Goal: Task Accomplishment & Management: Use online tool/utility

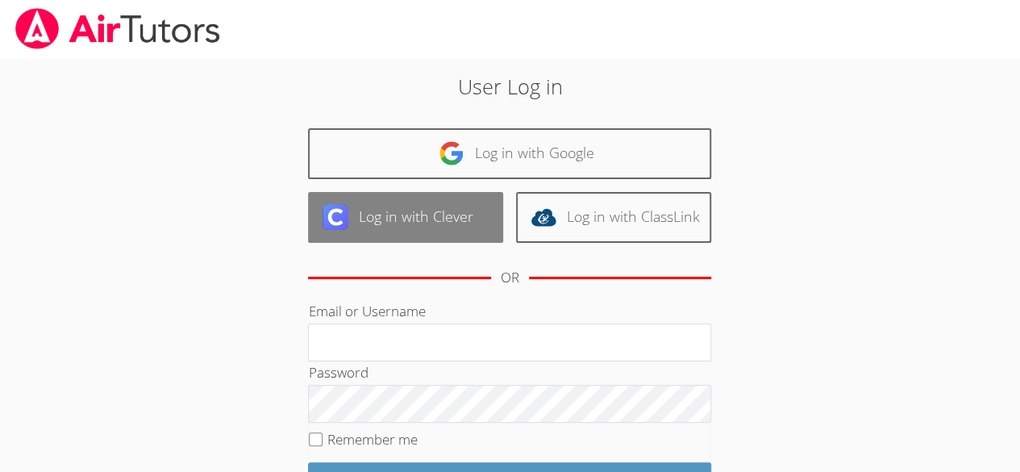
click at [386, 213] on link "Log in with Clever" at bounding box center [405, 217] width 195 height 51
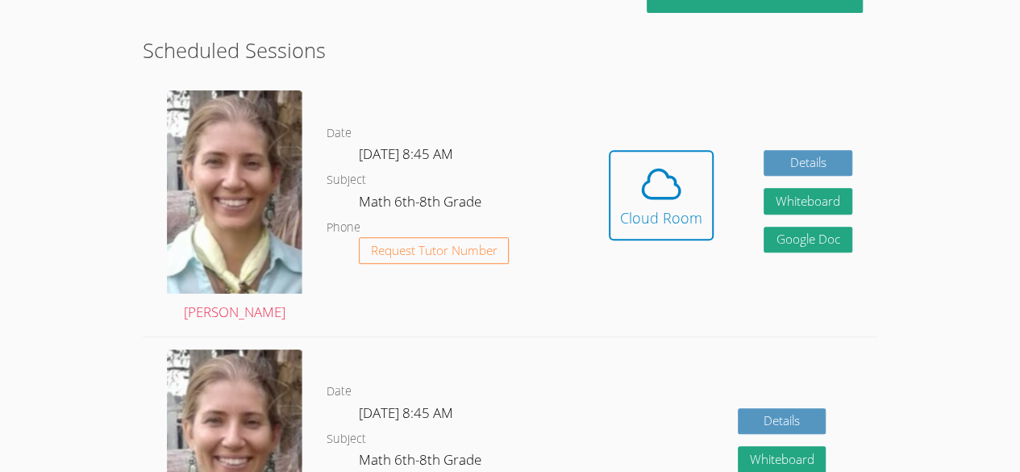
scroll to position [279, 0]
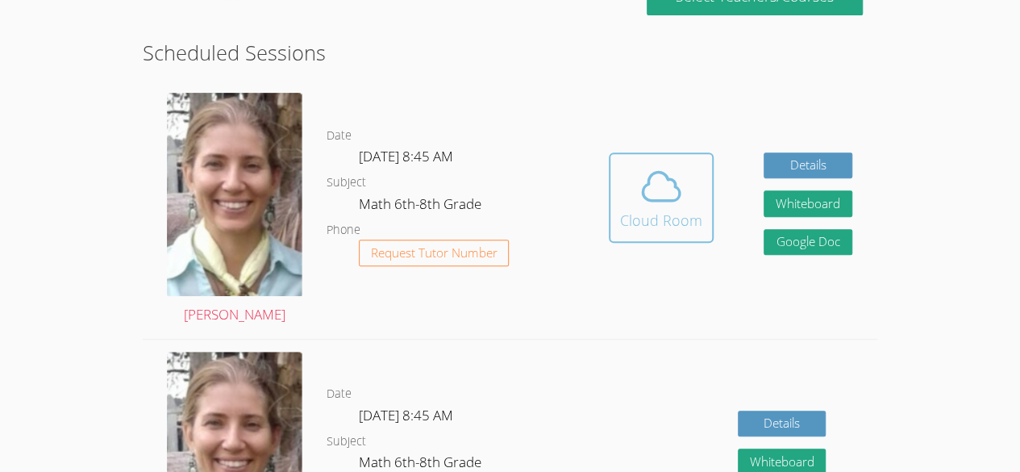
click at [682, 219] on div "Cloud Room" at bounding box center [661, 220] width 82 height 23
click at [658, 186] on icon at bounding box center [661, 186] width 45 height 45
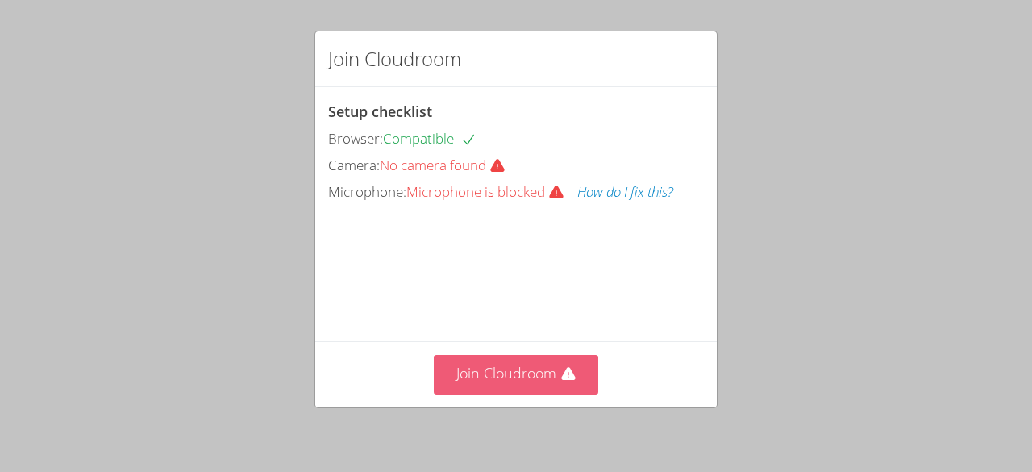
click at [556, 365] on button "Join Cloudroom" at bounding box center [516, 375] width 165 height 40
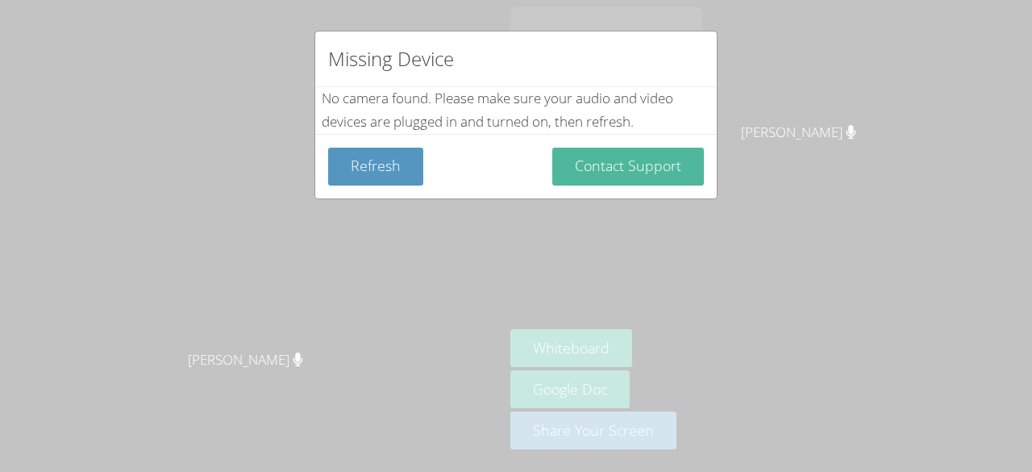
click at [575, 165] on button "Contact Support" at bounding box center [628, 167] width 152 height 38
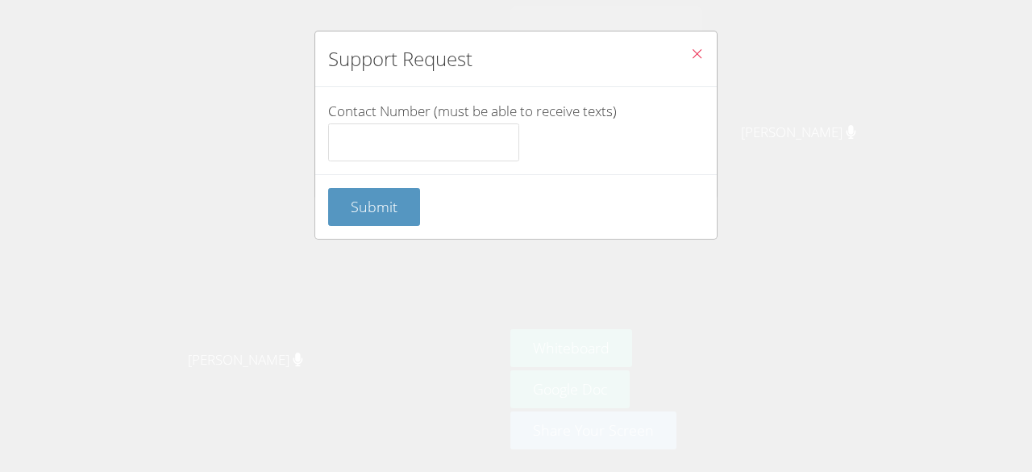
click at [690, 52] on icon "Close" at bounding box center [697, 54] width 14 height 14
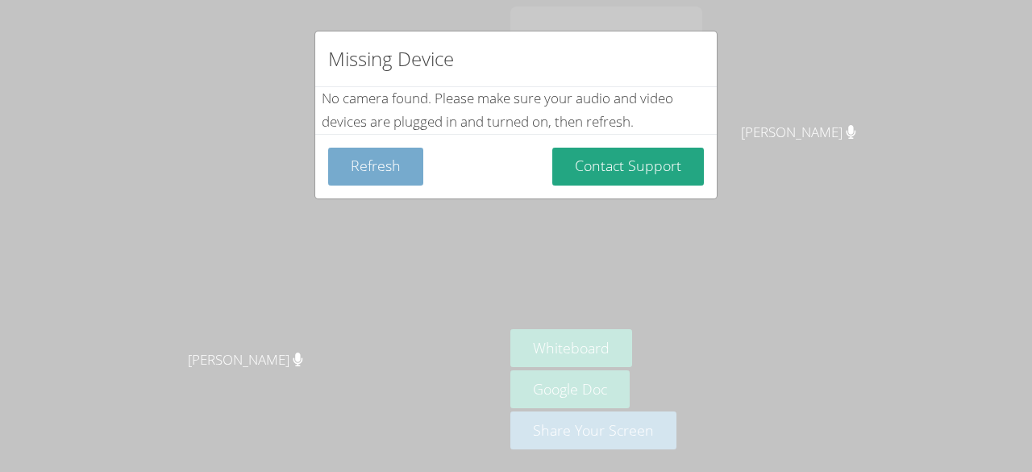
click at [389, 181] on button "Refresh" at bounding box center [375, 167] width 95 height 38
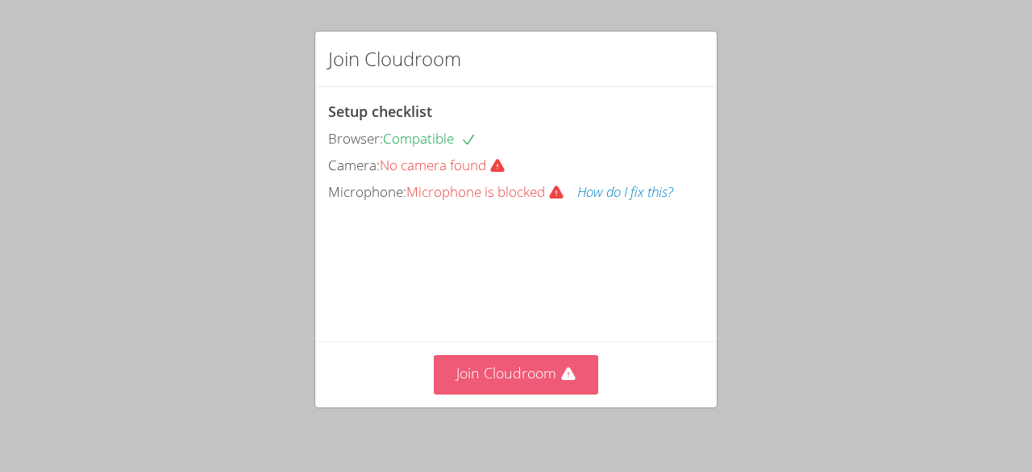
click at [505, 382] on button "Join Cloudroom" at bounding box center [516, 375] width 165 height 40
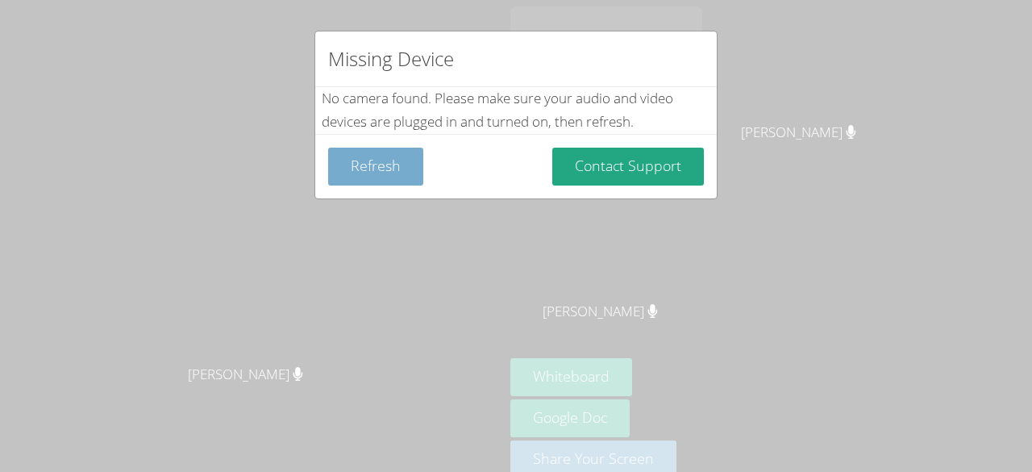
click at [362, 169] on button "Refresh" at bounding box center [375, 167] width 95 height 38
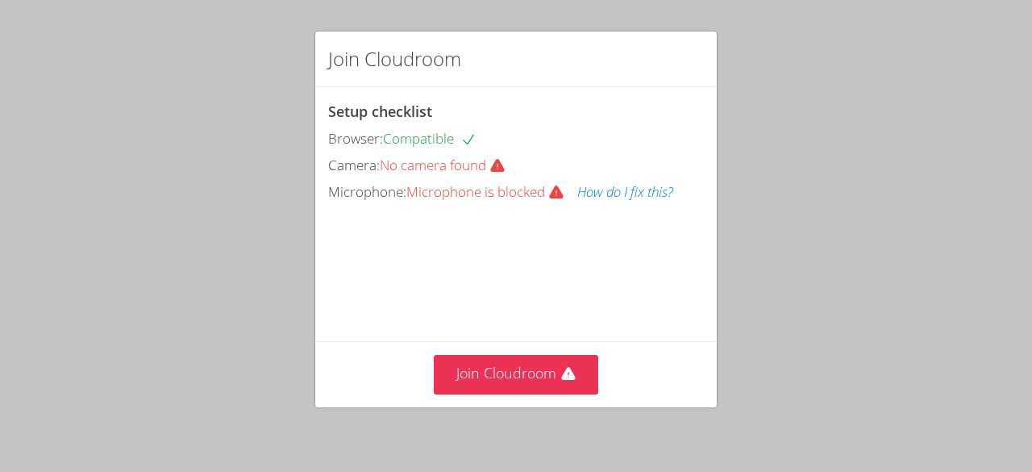
click at [881, 198] on div "Join Cloudroom Setup checklist Browser: Compatible Camera: No camera found Micr…" at bounding box center [516, 236] width 1032 height 472
click at [1023, 423] on div "Join Cloudroom Setup checklist Browser: Compatible Camera: No camera found Micr…" at bounding box center [516, 236] width 1032 height 472
click at [1021, 431] on div "Join Cloudroom Setup checklist Browser: Compatible Camera: No camera found Micr…" at bounding box center [516, 236] width 1032 height 472
click at [1021, 440] on div "Join Cloudroom Setup checklist Browser: Compatible Camera: No camera found Micr…" at bounding box center [516, 236] width 1032 height 472
click at [1023, 458] on div "Join Cloudroom Setup checklist Browser: Compatible Camera: No camera found Micr…" at bounding box center [516, 236] width 1032 height 472
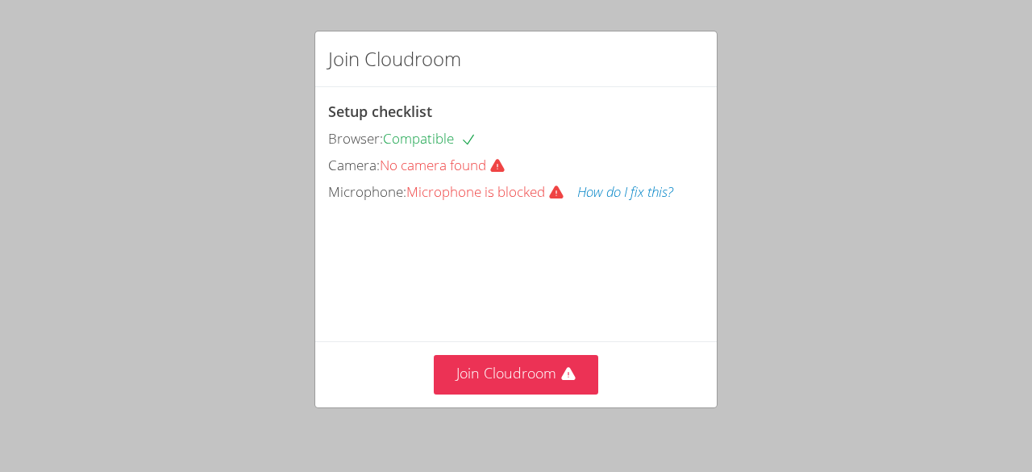
drag, startPoint x: 545, startPoint y: 345, endPoint x: 522, endPoint y: 402, distance: 61.1
click at [522, 402] on div "Join Cloudroom" at bounding box center [516, 374] width 402 height 66
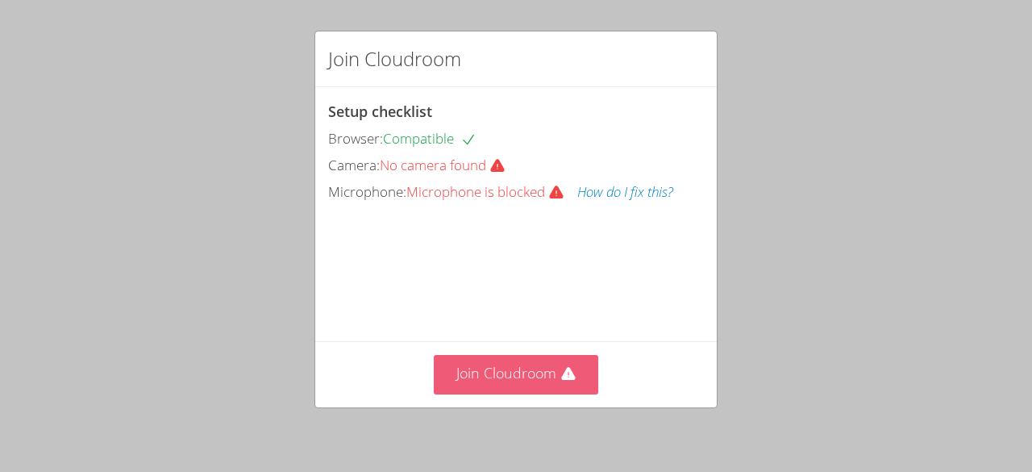
click at [519, 378] on button "Join Cloudroom" at bounding box center [516, 375] width 165 height 40
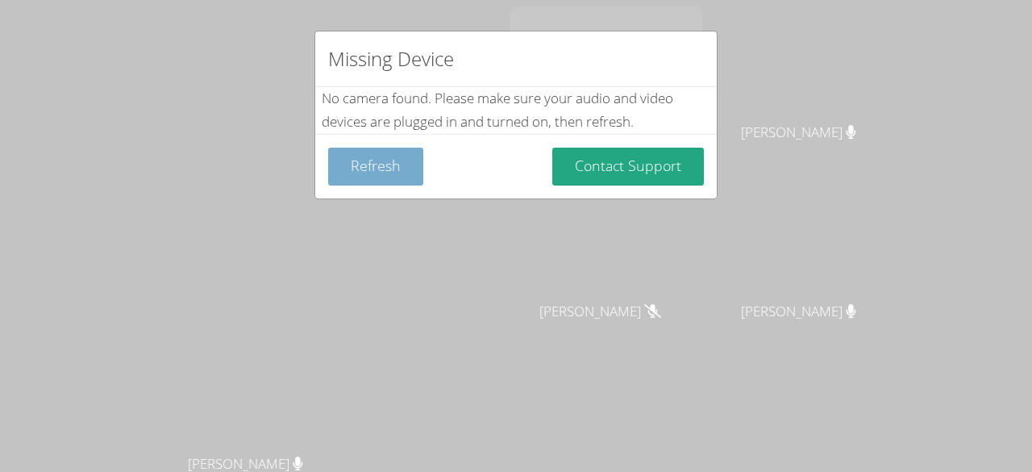
click at [390, 156] on button "Refresh" at bounding box center [375, 167] width 95 height 38
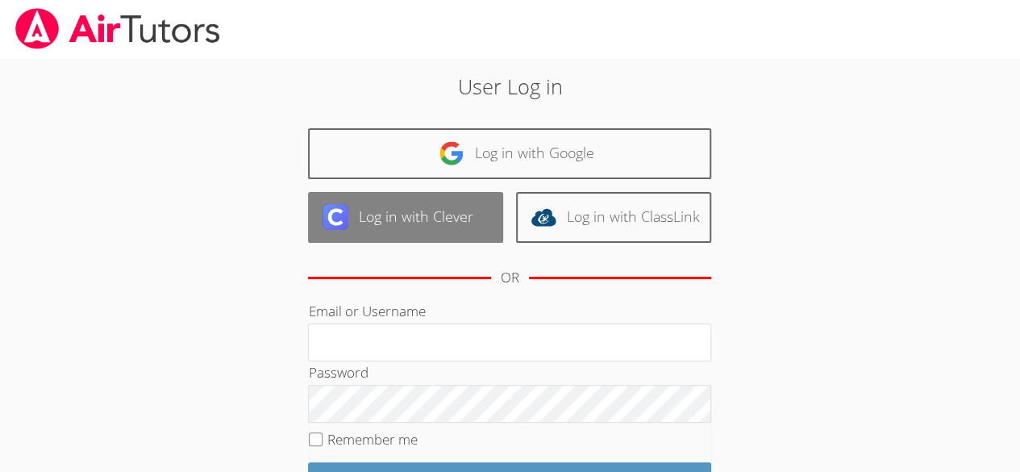
click at [389, 218] on link "Log in with Clever" at bounding box center [405, 217] width 195 height 51
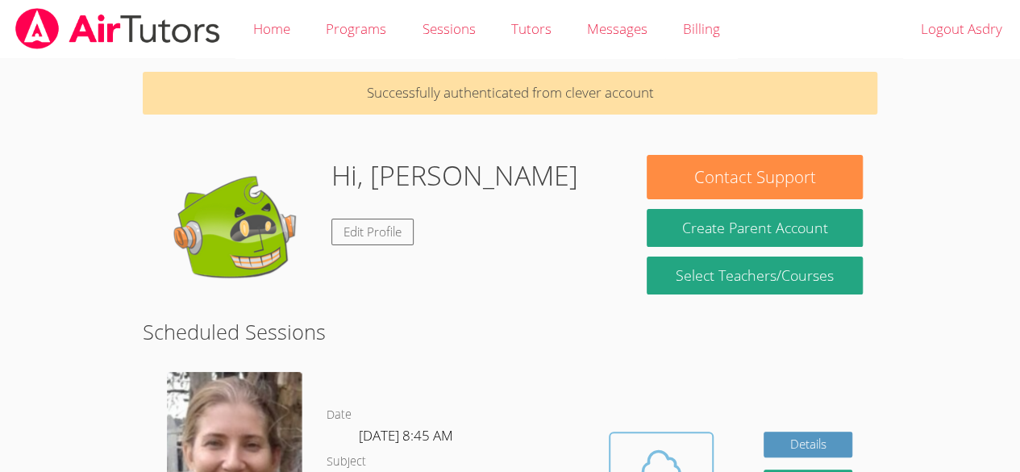
click at [685, 458] on span at bounding box center [661, 465] width 82 height 45
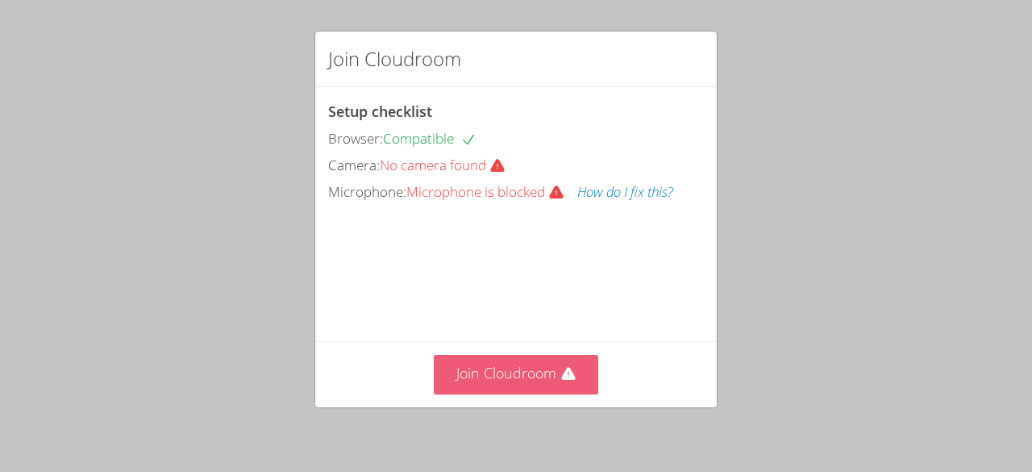
click at [542, 372] on button "Join Cloudroom" at bounding box center [516, 375] width 165 height 40
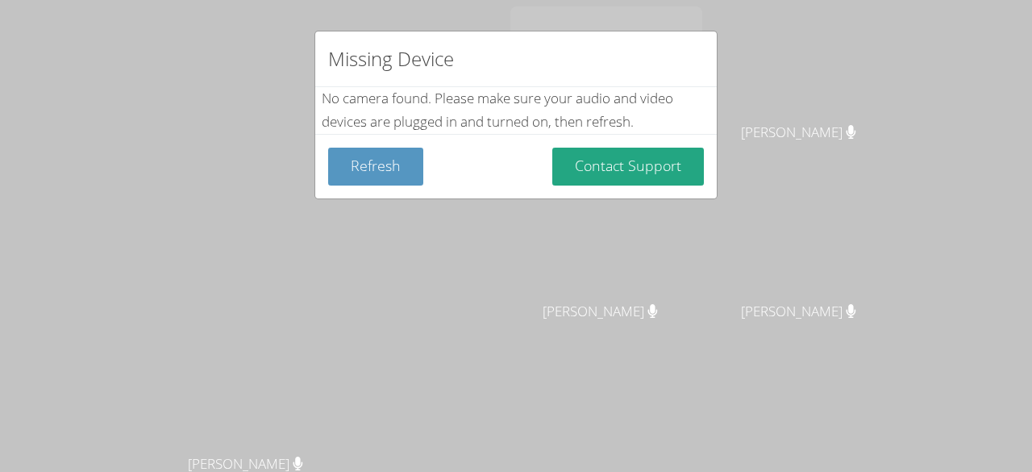
click at [737, 244] on div "Missing Device No camera found . Please make sure your audio and video devices …" at bounding box center [516, 236] width 1032 height 472
click at [787, 283] on div "Missing Device No camera found . Please make sure your audio and video devices …" at bounding box center [516, 236] width 1032 height 472
click at [373, 168] on button "Refresh" at bounding box center [375, 167] width 95 height 38
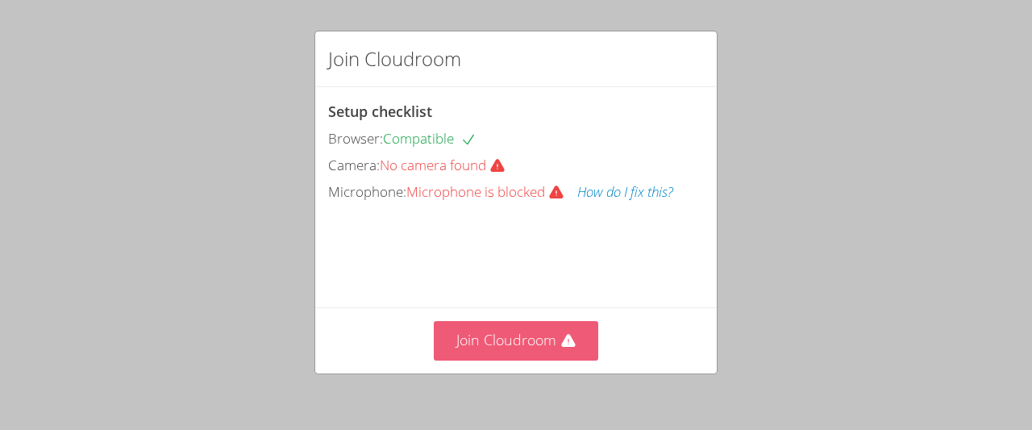
click at [560, 352] on button "Join Cloudroom" at bounding box center [516, 341] width 165 height 40
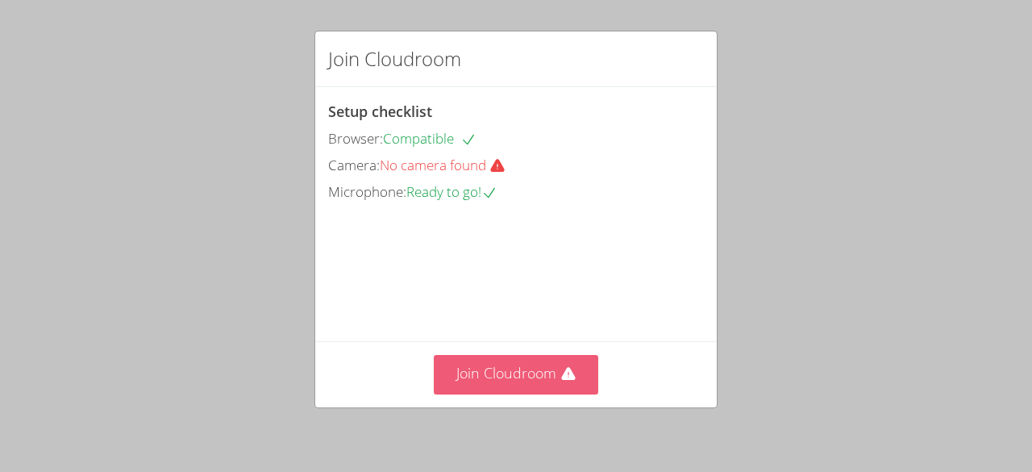
click at [547, 391] on button "Join Cloudroom" at bounding box center [516, 375] width 165 height 40
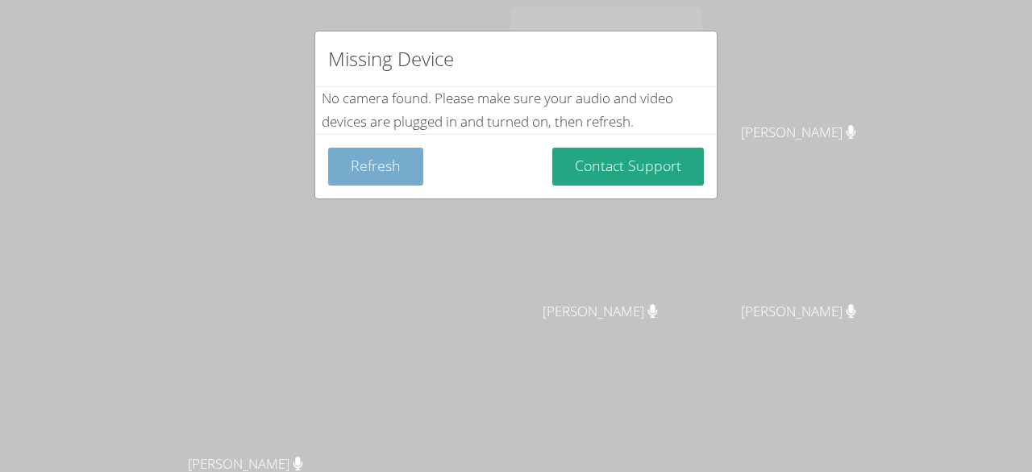
click at [378, 158] on button "Refresh" at bounding box center [375, 167] width 95 height 38
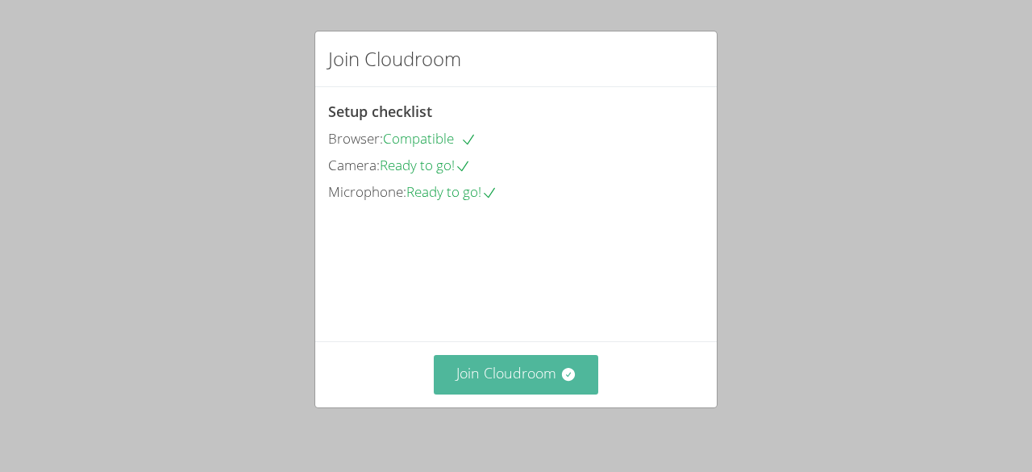
click at [537, 373] on button "Join Cloudroom" at bounding box center [516, 375] width 165 height 40
